Goal: Transaction & Acquisition: Purchase product/service

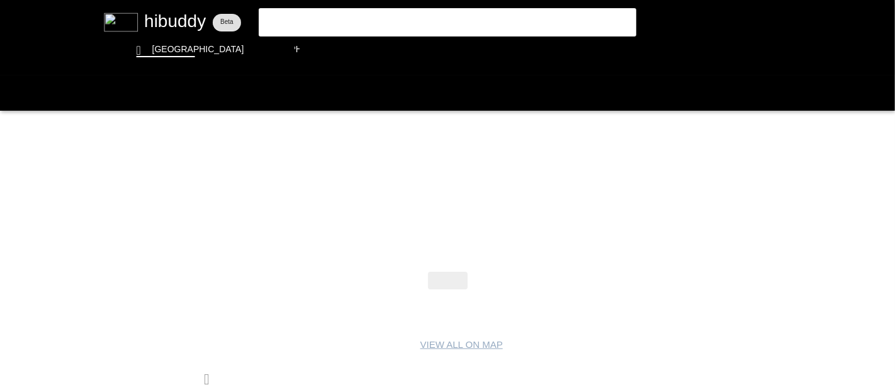
click at [315, 22] on flt-glass-pane at bounding box center [447, 192] width 895 height 385
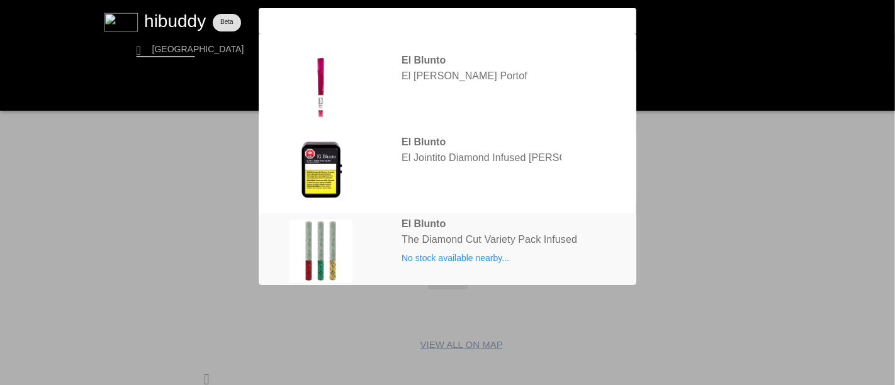
type input "el blunto vari"
click at [465, 225] on flt-glass-pane at bounding box center [447, 192] width 895 height 385
